Goal: Transaction & Acquisition: Download file/media

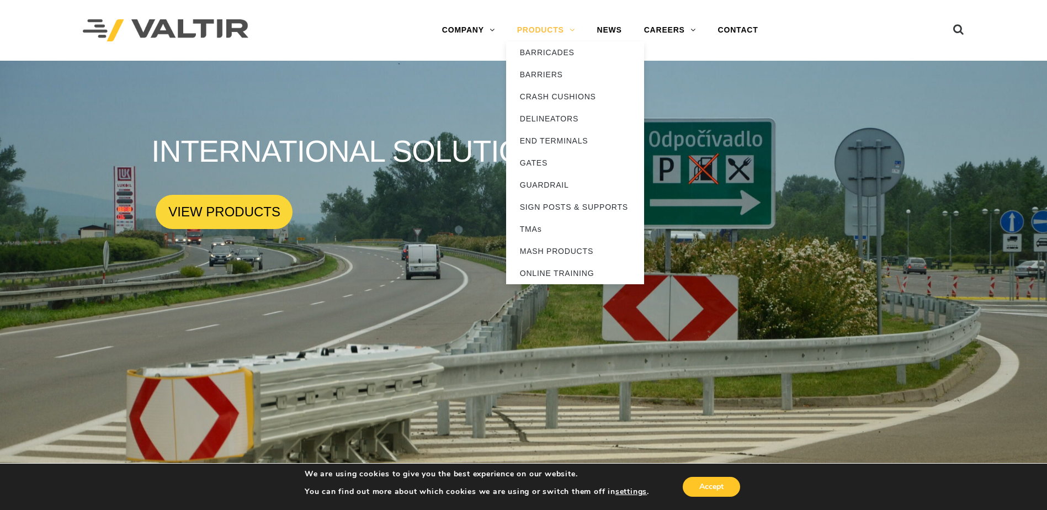
click at [568, 30] on link "PRODUCTS" at bounding box center [546, 30] width 80 height 22
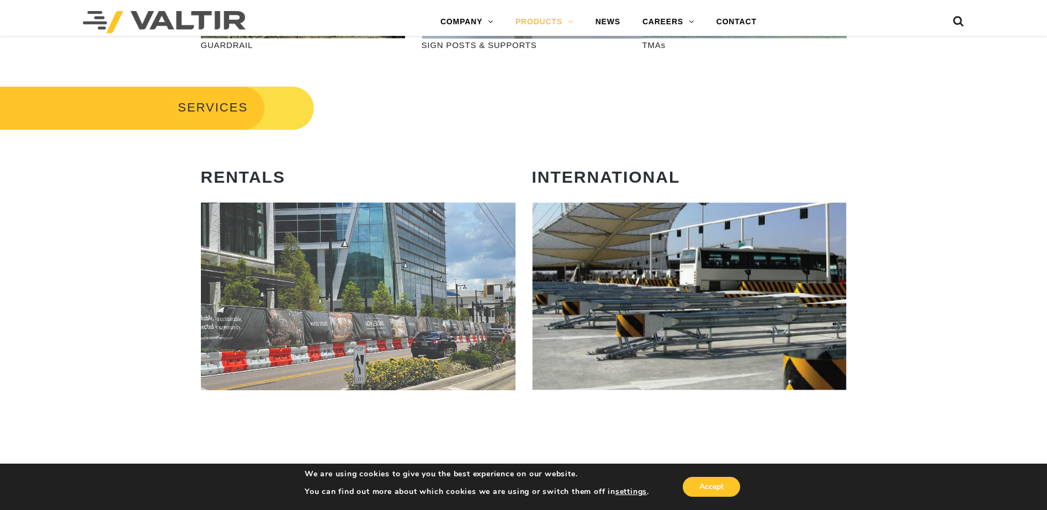
scroll to position [536, 0]
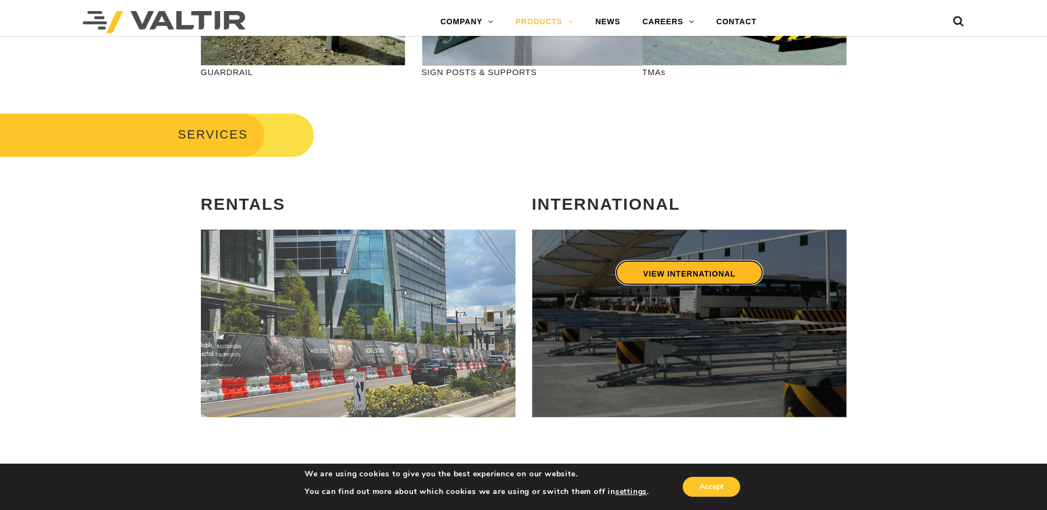
click at [694, 276] on link "VIEW INTERNATIONAL" at bounding box center [688, 272] width 147 height 25
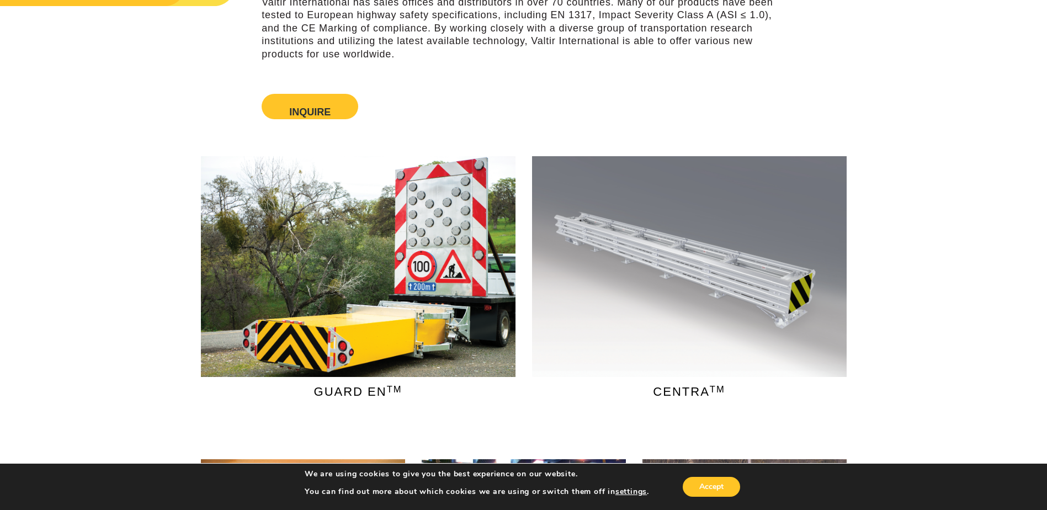
scroll to position [166, 0]
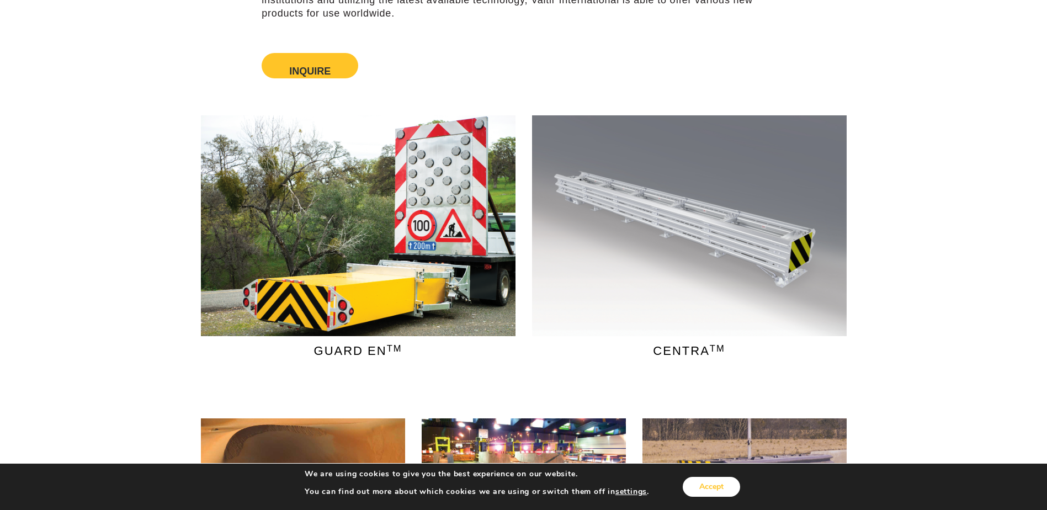
click at [712, 485] on button "Accept" at bounding box center [710, 487] width 57 height 20
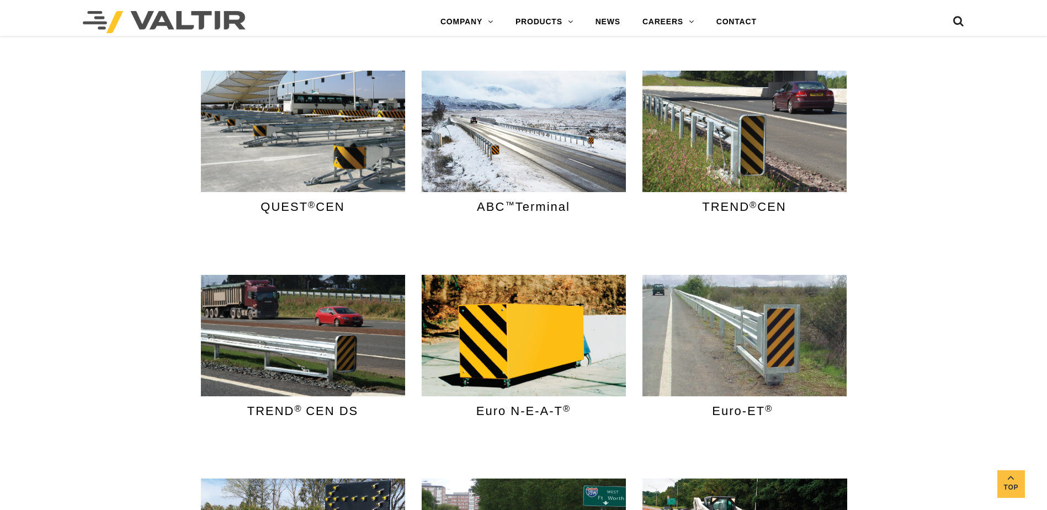
scroll to position [717, 0]
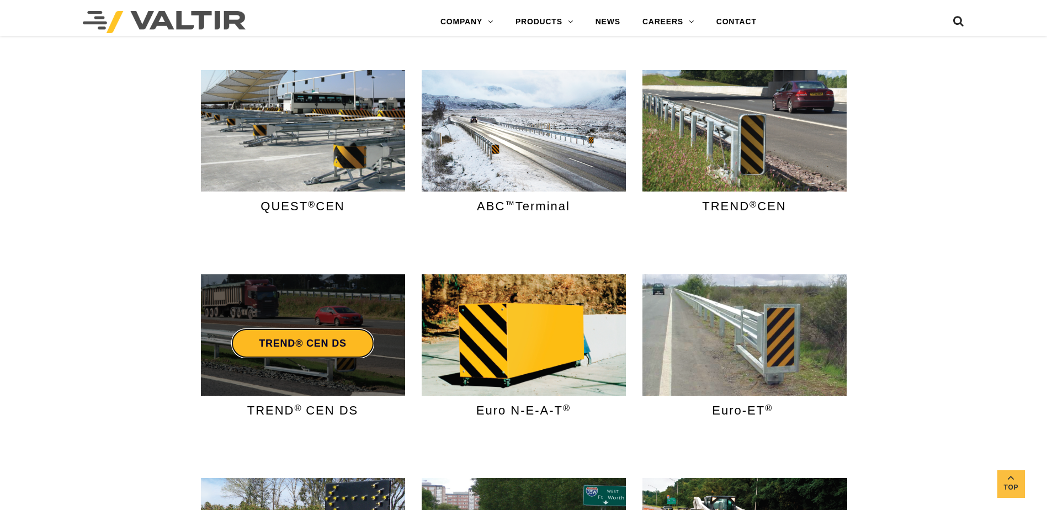
click at [310, 340] on link "TREND® CEN DS" at bounding box center [302, 343] width 143 height 30
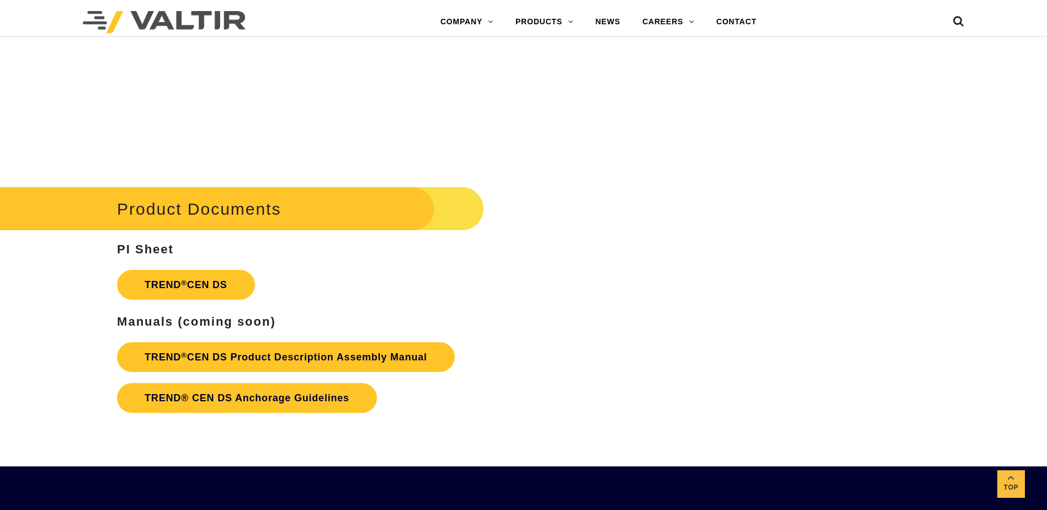
scroll to position [1655, 0]
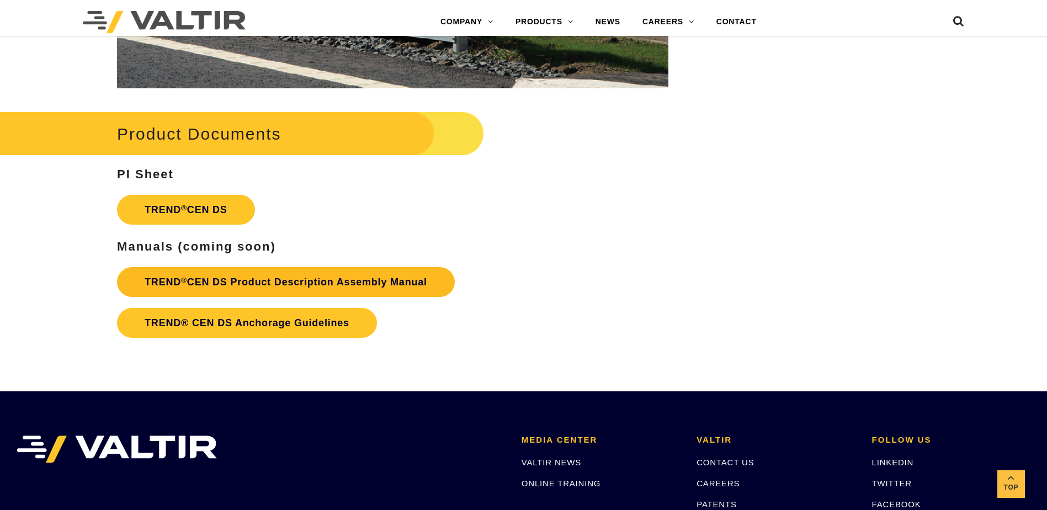
click at [284, 284] on link "TREND ® CEN DS Product Description Assembly Manual" at bounding box center [286, 282] width 338 height 30
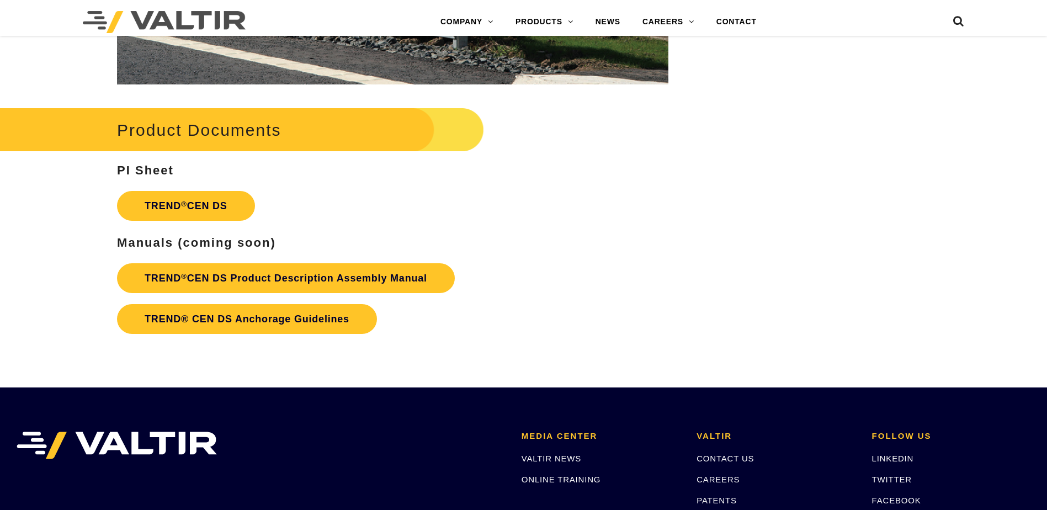
scroll to position [1655, 0]
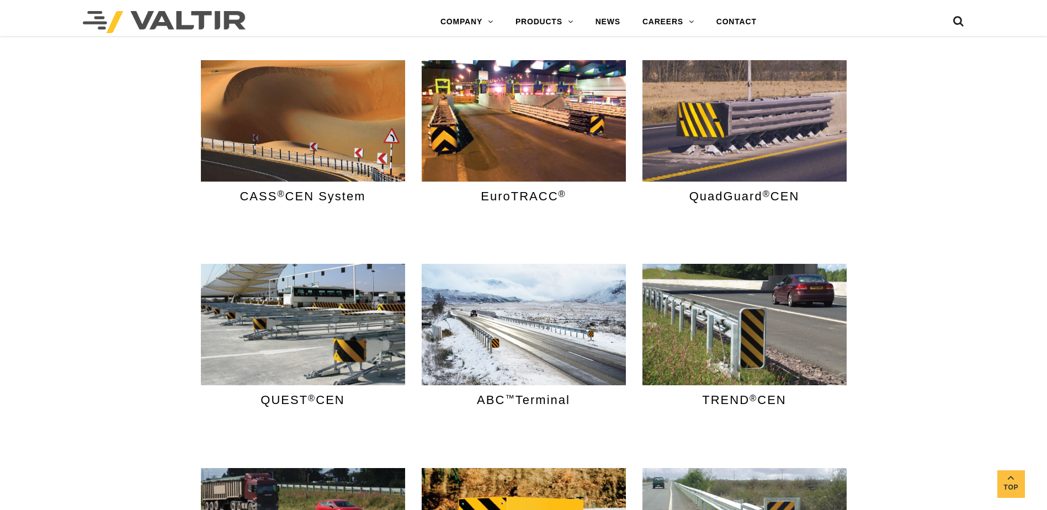
scroll to position [717, 0]
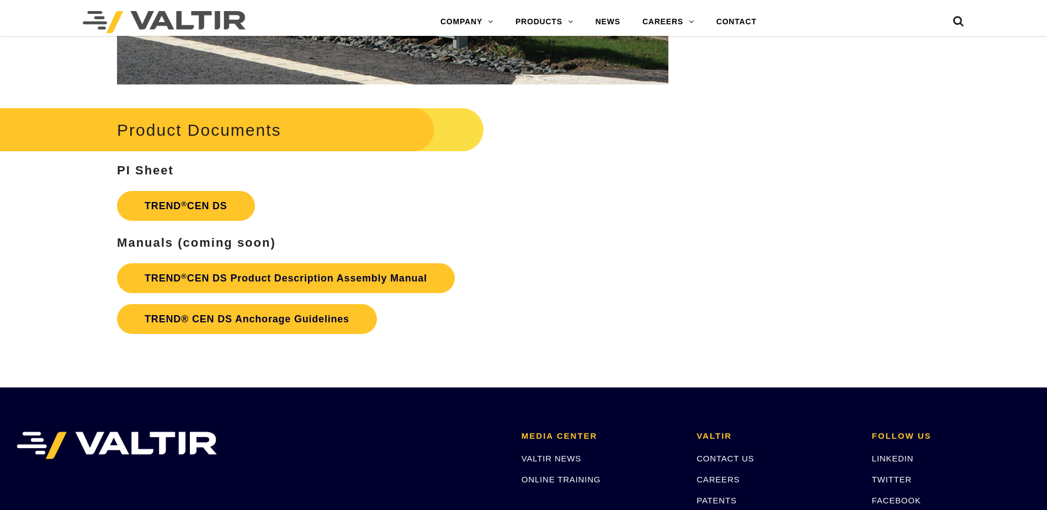
scroll to position [1655, 0]
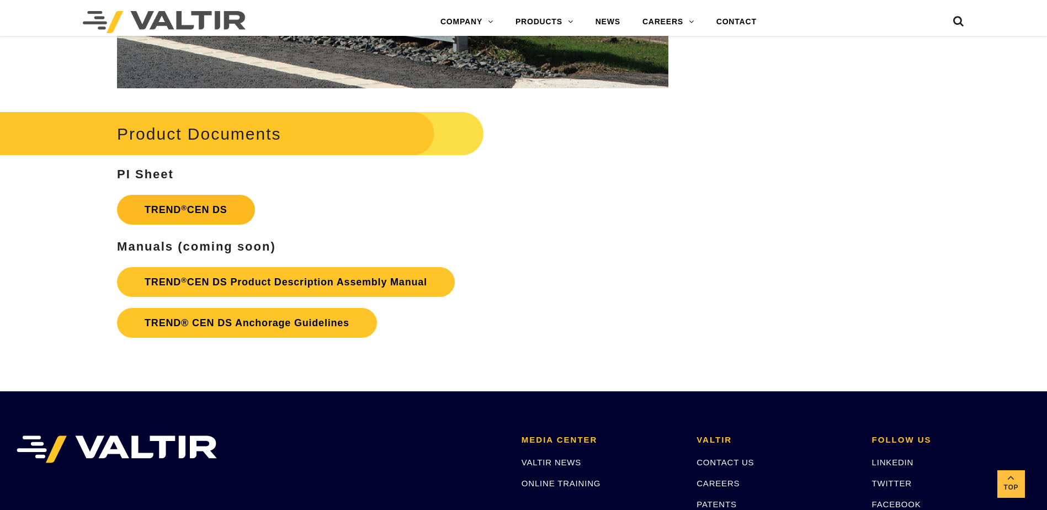
click at [174, 214] on link "TREND ® CEN DS" at bounding box center [186, 210] width 138 height 30
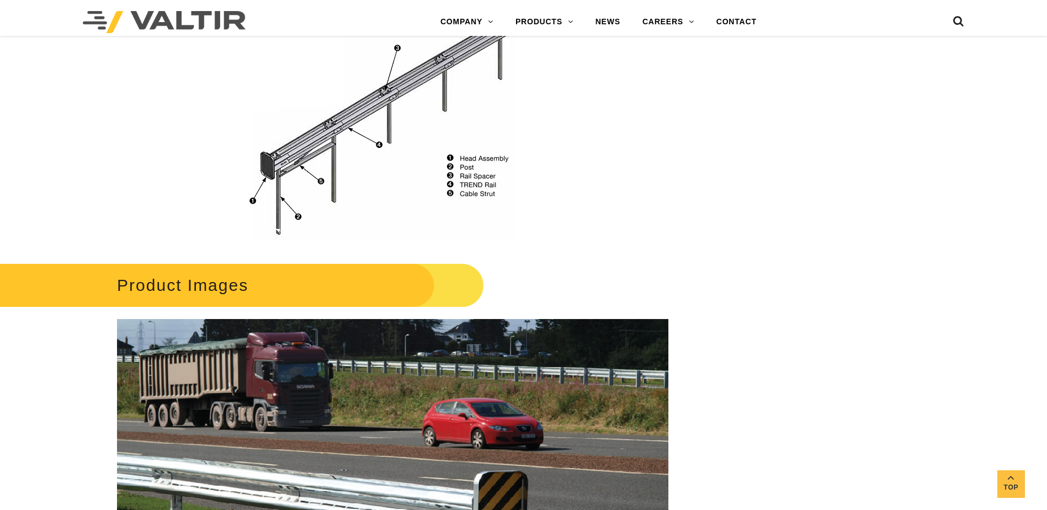
scroll to position [883, 0]
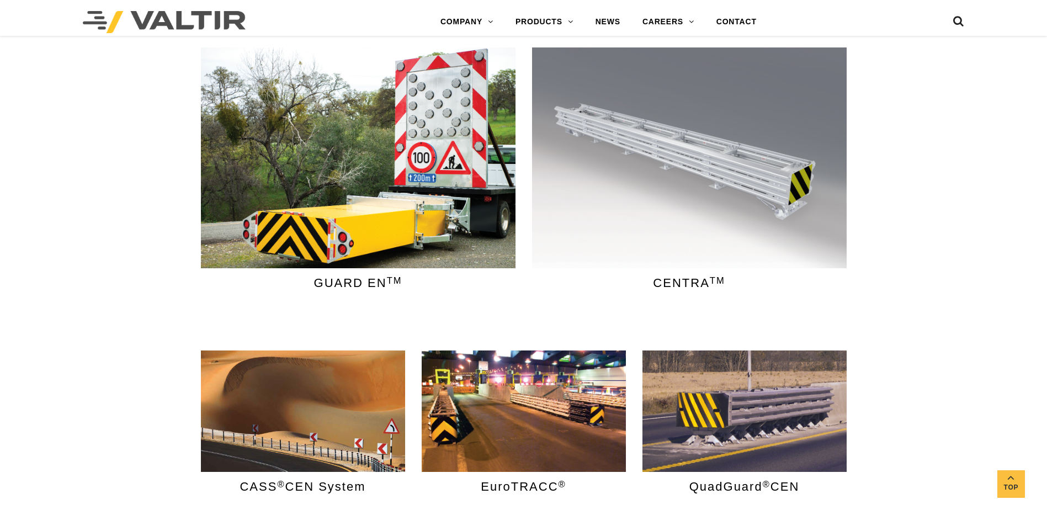
scroll to position [221, 0]
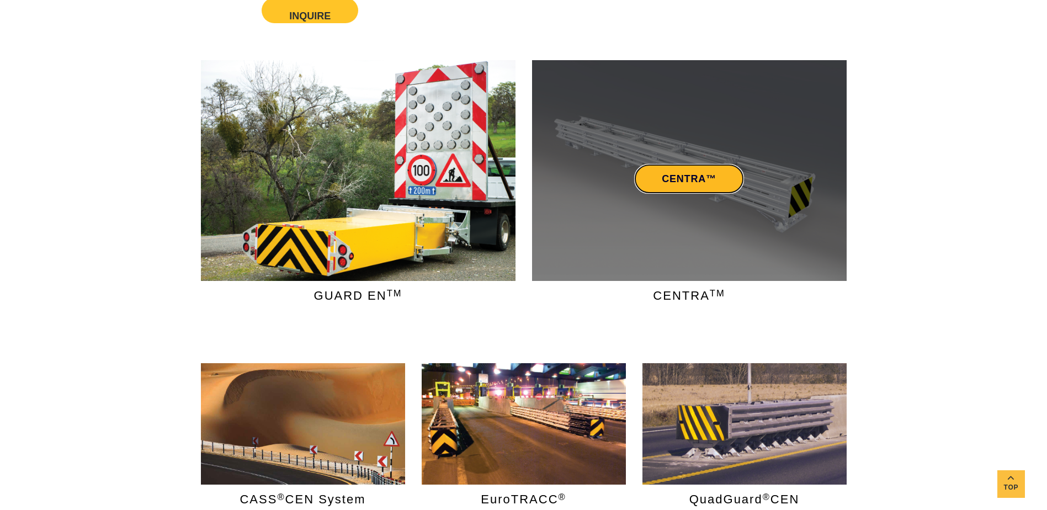
click at [705, 179] on link "CENTRA™" at bounding box center [689, 179] width 110 height 30
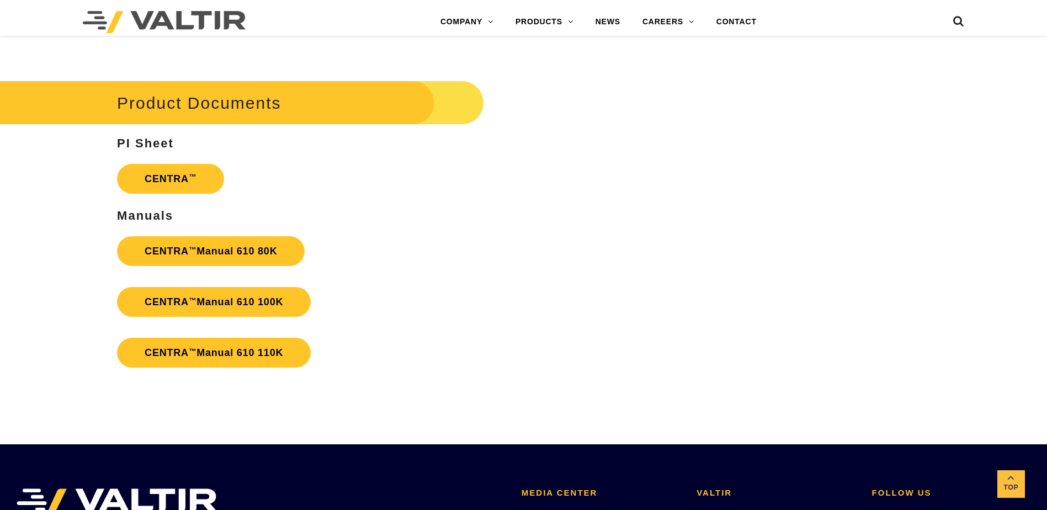
scroll to position [2262, 0]
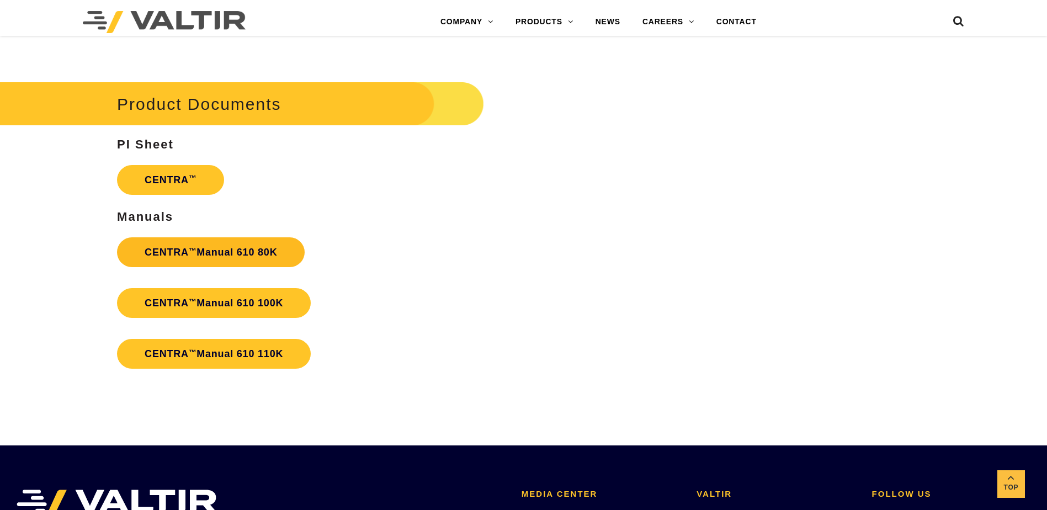
click at [219, 252] on strong "CENTRA ™ Manual 610 80K" at bounding box center [211, 252] width 132 height 11
